Goal: Find specific page/section: Find specific page/section

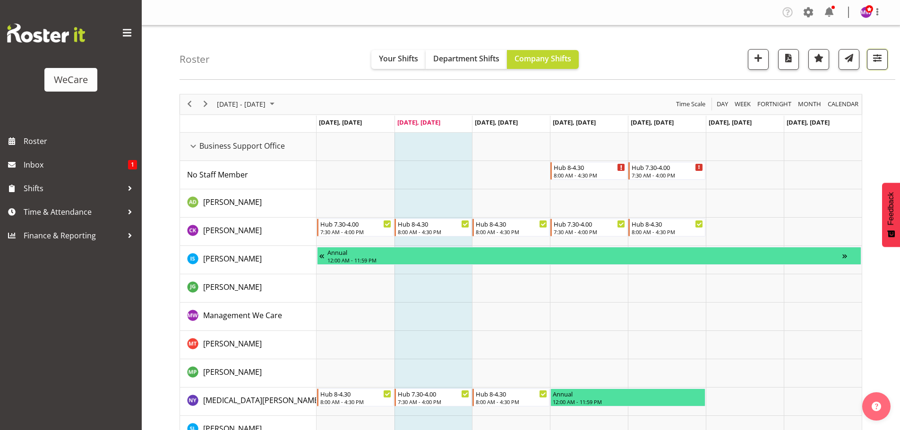
click at [884, 52] on button "button" at bounding box center [876, 59] width 21 height 21
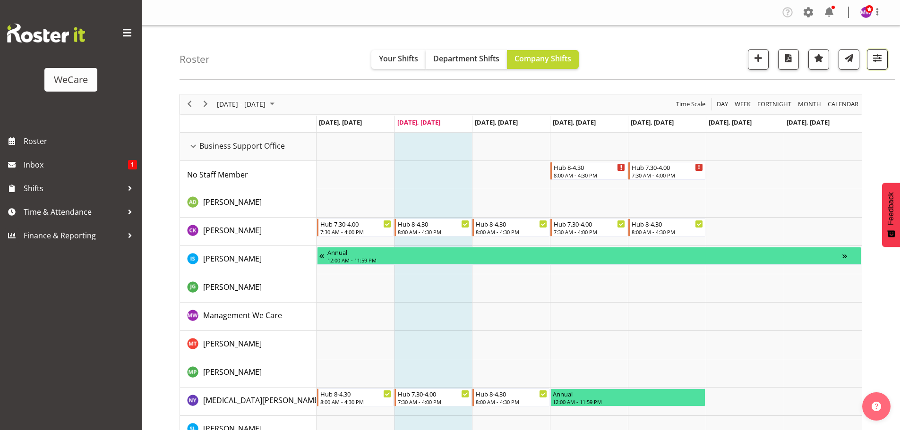
click at [881, 60] on span "button" at bounding box center [877, 58] width 12 height 12
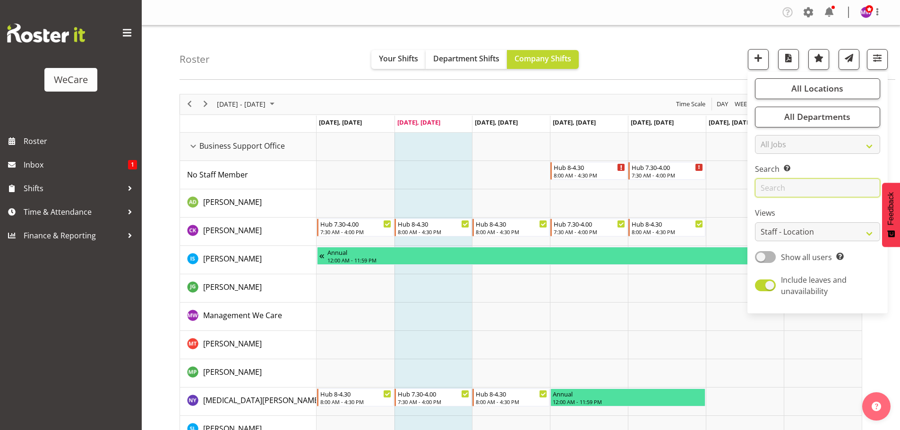
click at [786, 195] on input "text" at bounding box center [817, 187] width 125 height 19
type input "k"
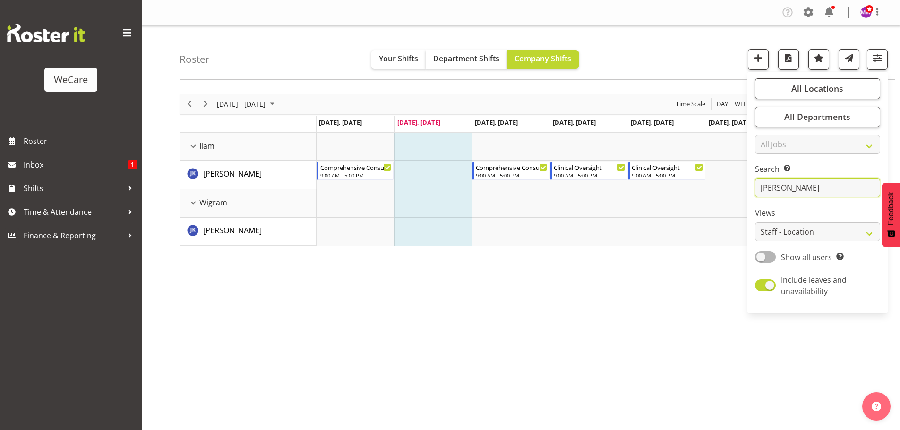
type input "[PERSON_NAME]"
drag, startPoint x: 370, startPoint y: 325, endPoint x: 318, endPoint y: 283, distance: 66.4
click at [370, 324] on div "[DATE] - [DATE] [DATE] Day Week Fortnight Month calendar Month Agenda Time Scal…" at bounding box center [539, 276] width 720 height 378
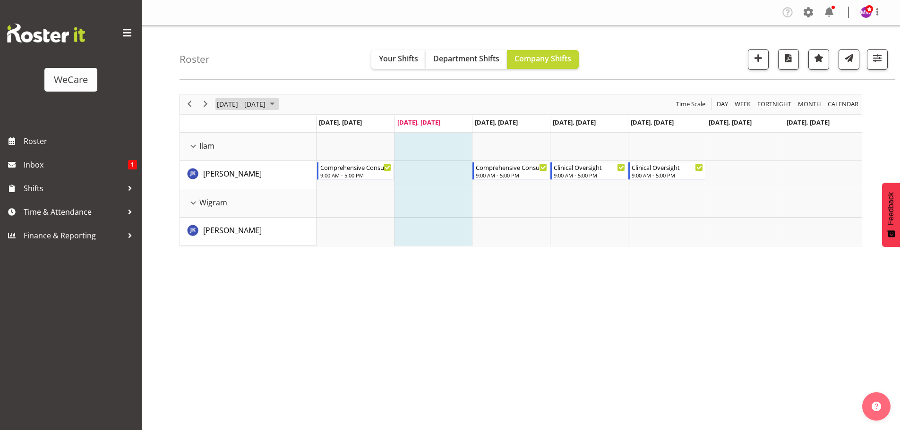
click at [235, 102] on span "[DATE] - [DATE]" at bounding box center [241, 104] width 51 height 12
click at [228, 194] on span "11" at bounding box center [227, 193] width 14 height 14
